Goal: Task Accomplishment & Management: Manage account settings

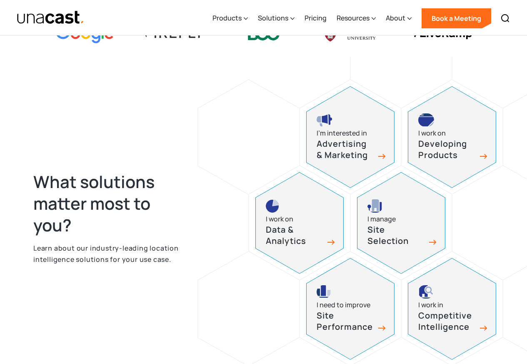
scroll to position [350, 0]
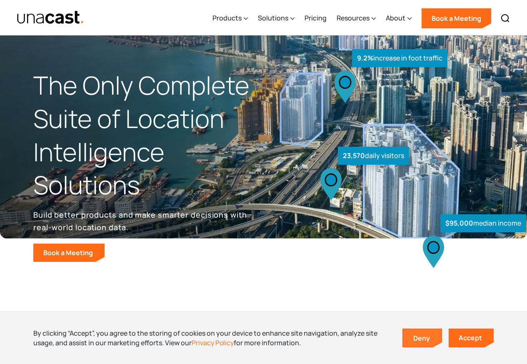
click at [421, 339] on link "Deny" at bounding box center [422, 337] width 38 height 17
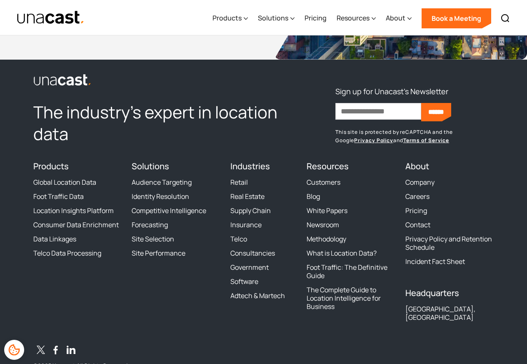
scroll to position [2556, 0]
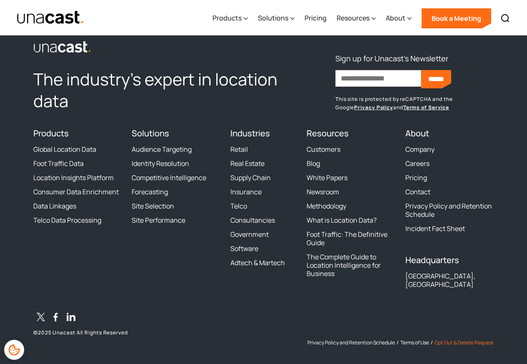
click at [454, 339] on link "Opt Out & Delete Request" at bounding box center [463, 342] width 59 height 7
